Goal: Obtain resource: Obtain resource

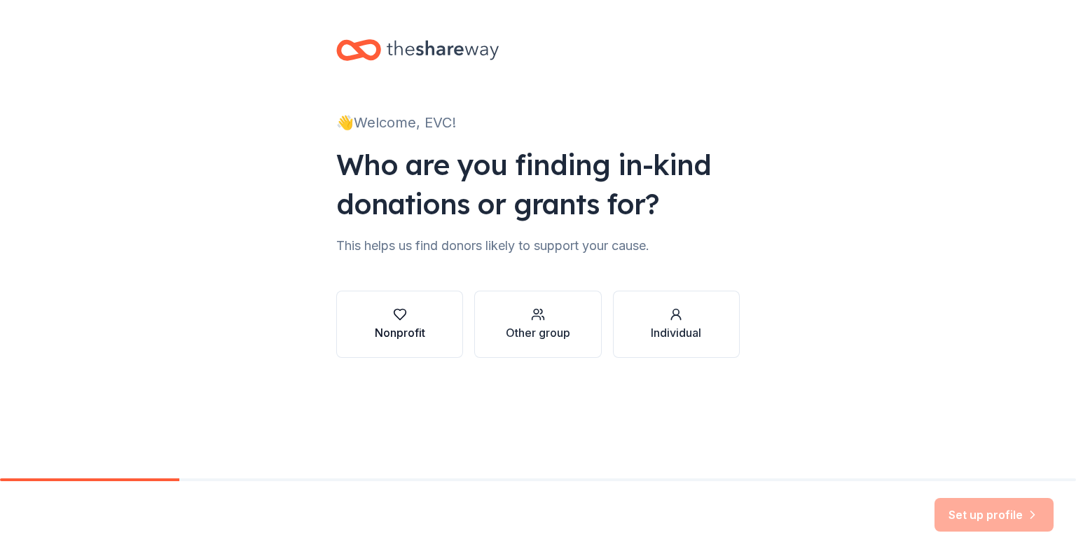
click at [420, 330] on div "Nonprofit" at bounding box center [400, 332] width 50 height 17
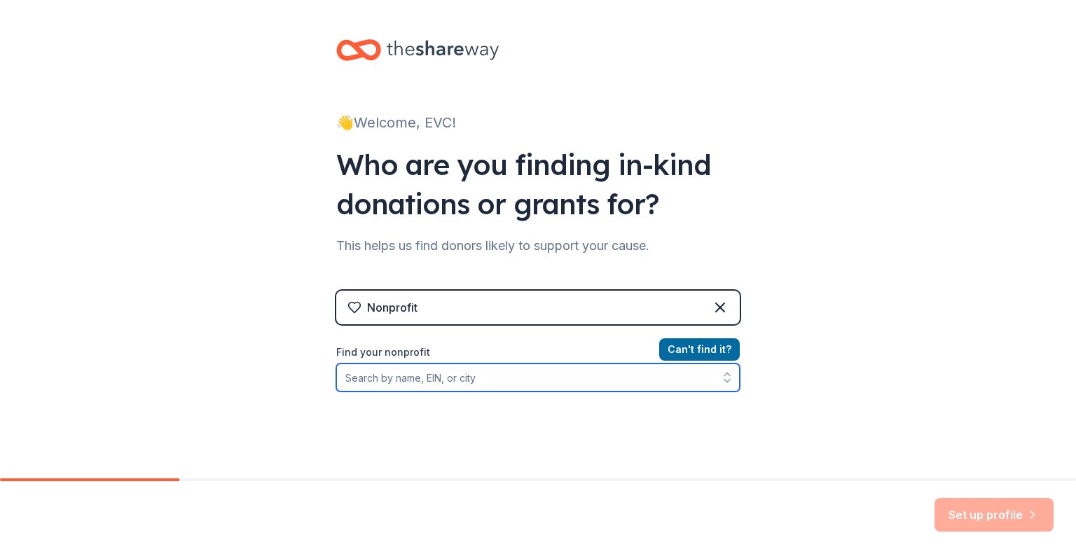
click at [505, 383] on input "Find your nonprofit" at bounding box center [538, 378] width 404 height 28
type input "e"
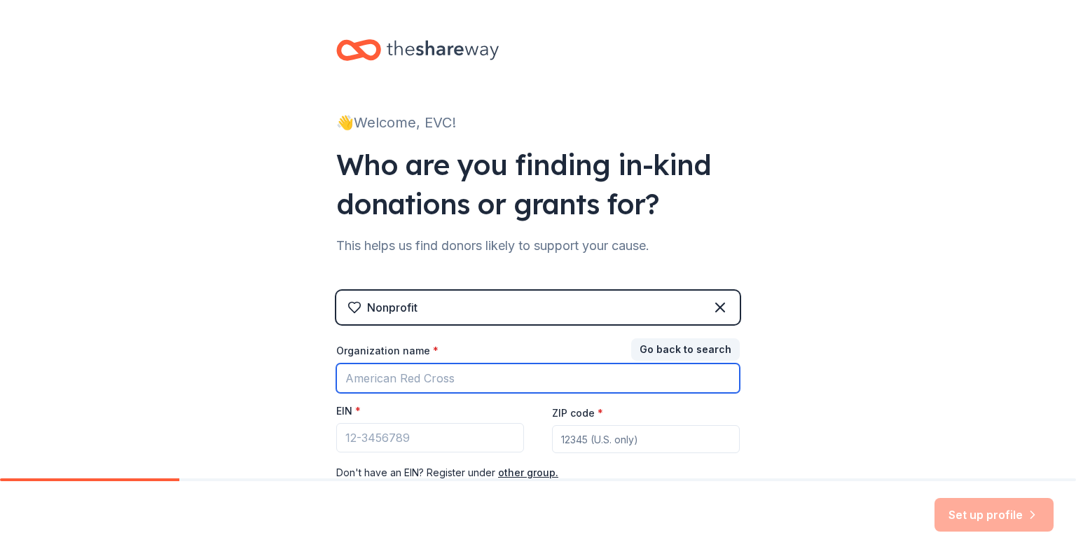
click at [447, 381] on input "Organization name *" at bounding box center [538, 378] width 404 height 29
type input "purdue"
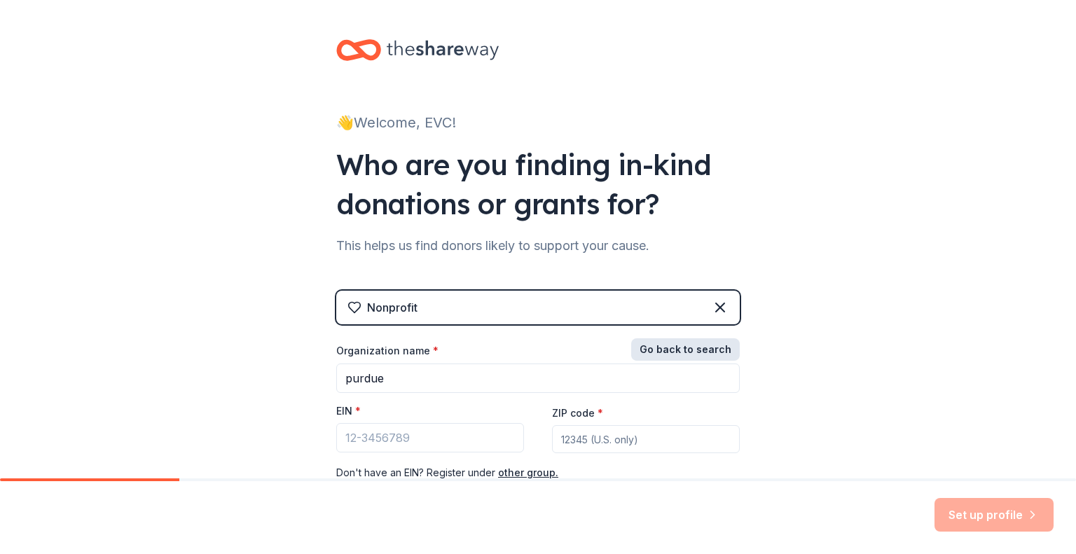
click at [645, 347] on button "Go back to search" at bounding box center [685, 349] width 109 height 22
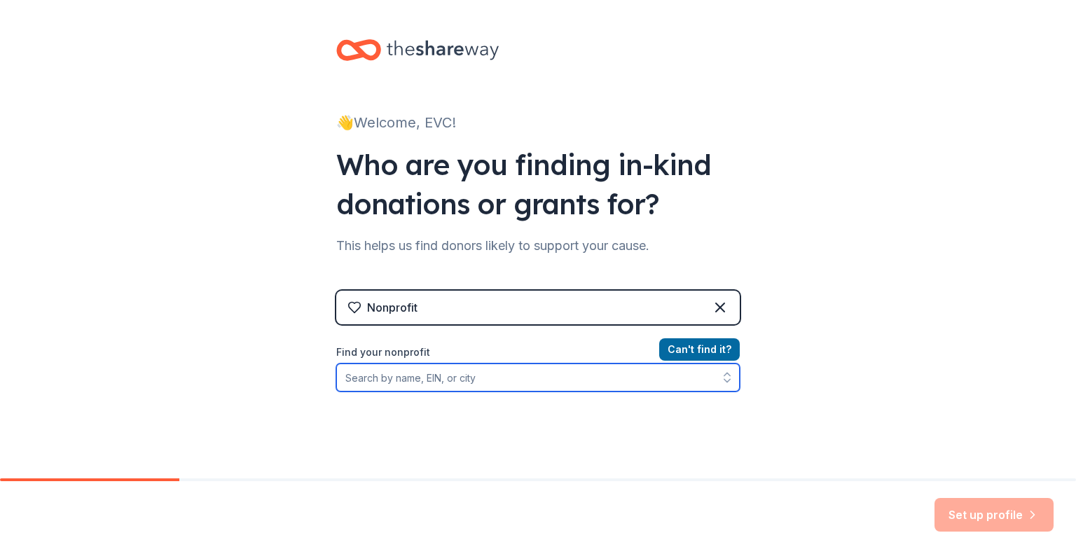
click at [365, 383] on input "Find your nonprofit" at bounding box center [538, 378] width 404 height 28
type input "[GEOGRAPHIC_DATA]"
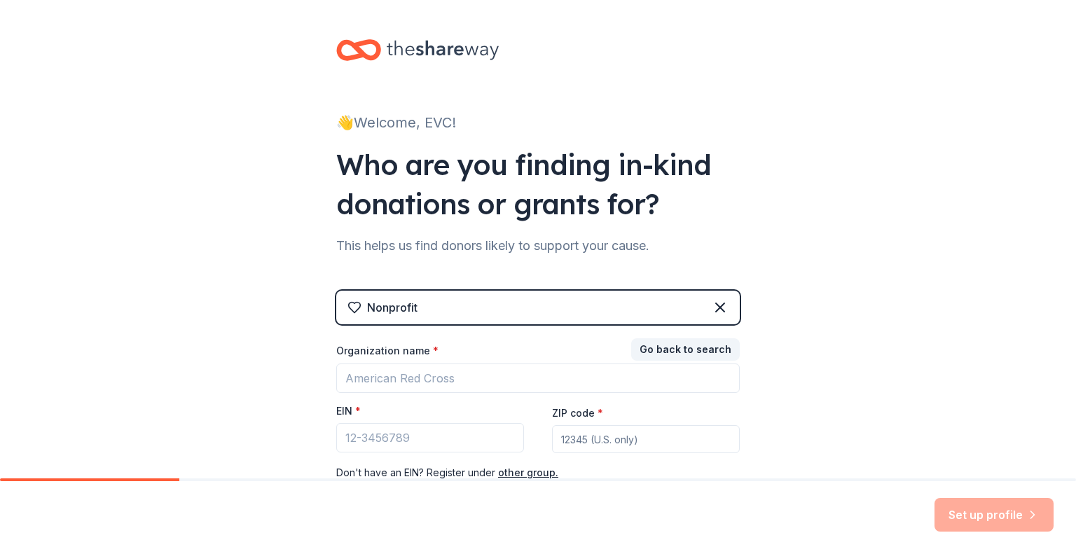
scroll to position [98, 0]
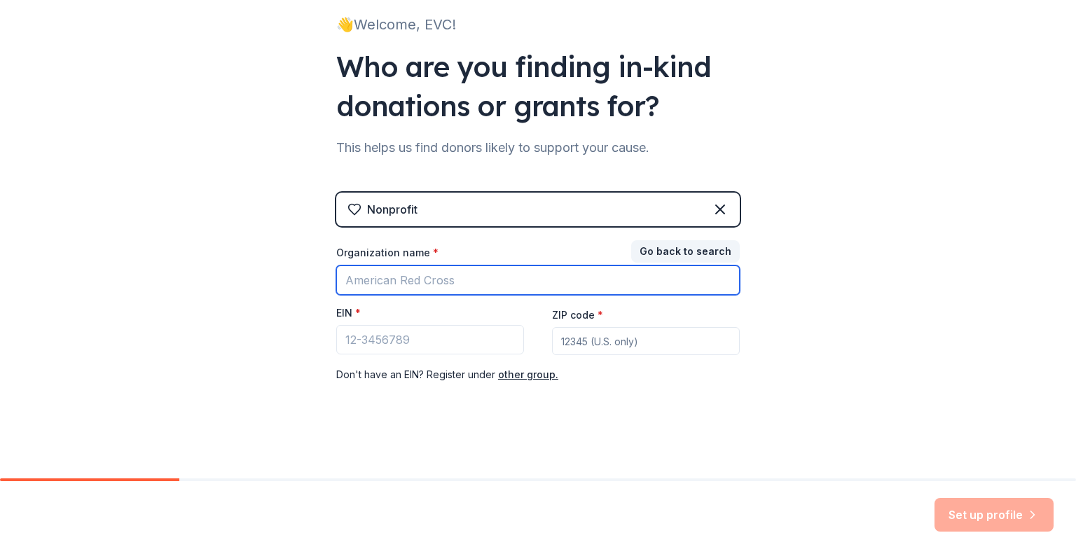
click at [409, 282] on input "Organization name *" at bounding box center [538, 280] width 404 height 29
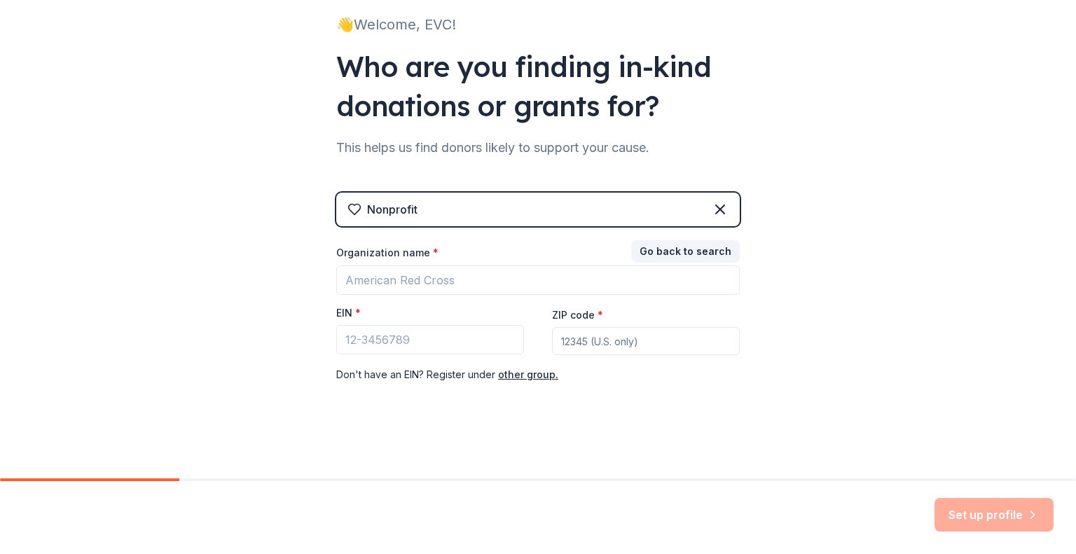
click at [180, 301] on div "👋 Welcome, EVC! Who are you finding in-kind donations or grants for? This helps…" at bounding box center [538, 190] width 1076 height 577
